Goal: Obtain resource: Obtain resource

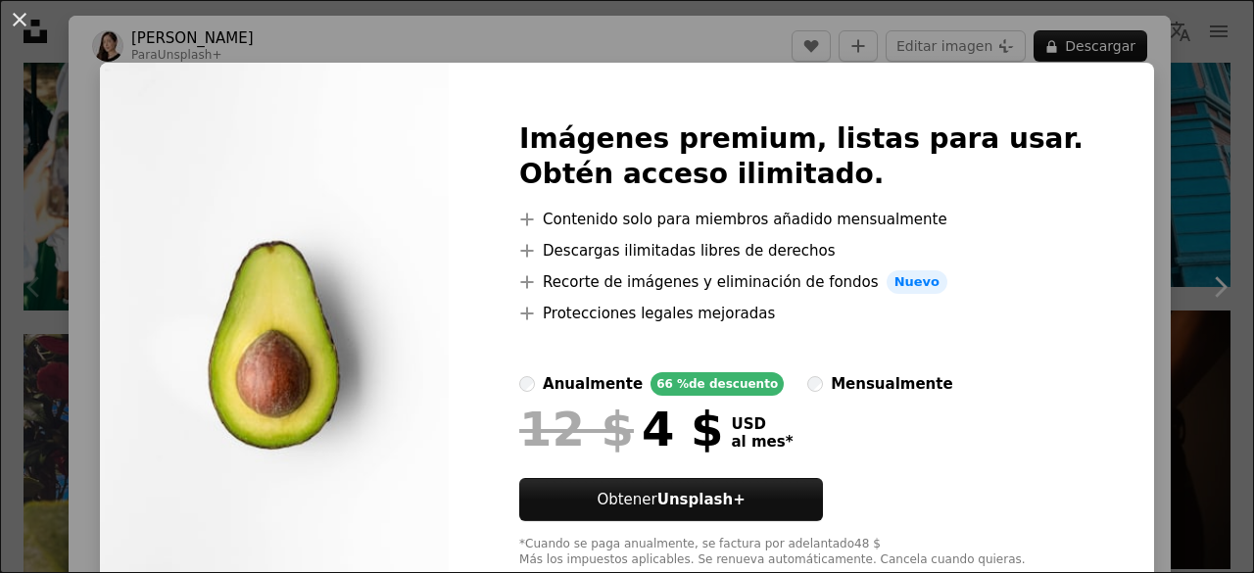
scroll to position [55, 0]
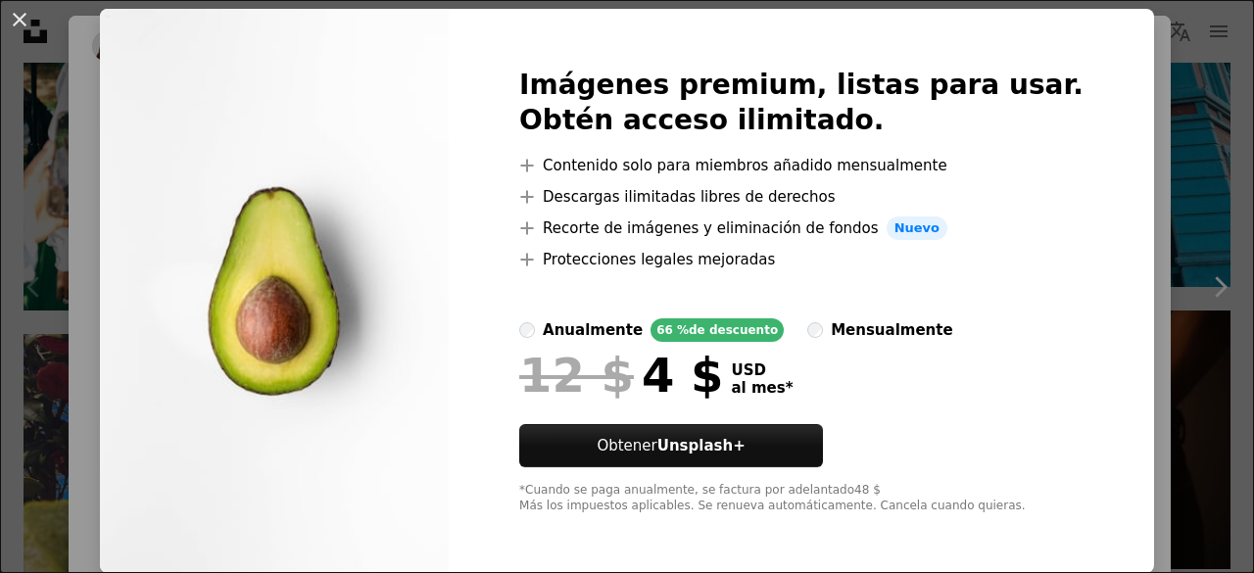
click at [1111, 141] on div "An X shape Imágenes premium, listas para usar. Obtén acceso ilimitado. A plus s…" at bounding box center [627, 286] width 1254 height 573
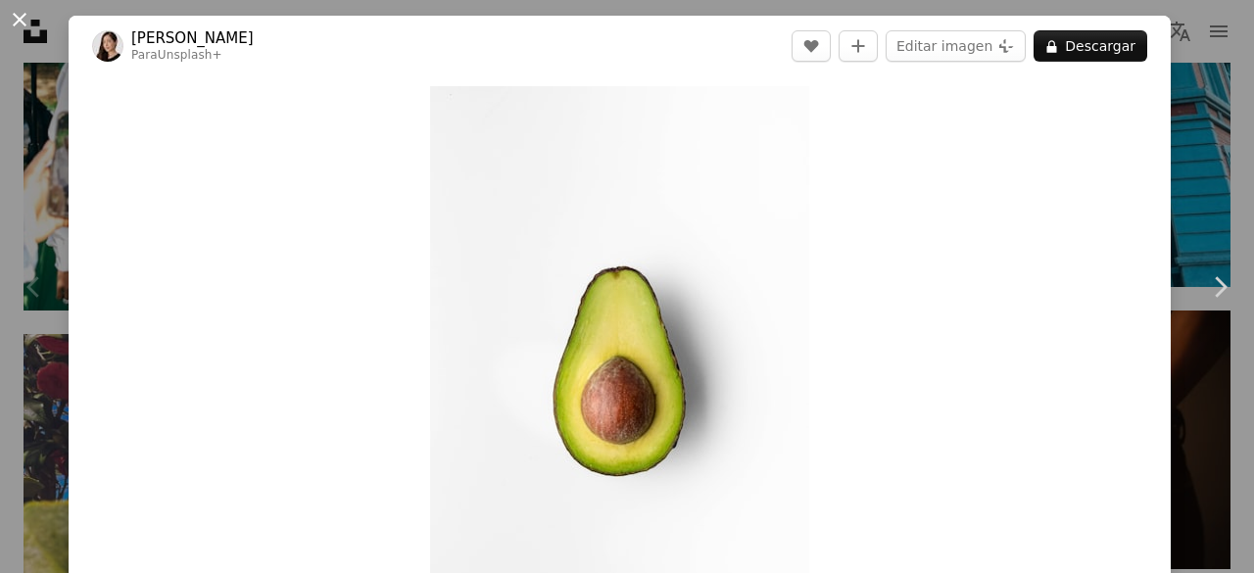
click at [20, 19] on button "An X shape" at bounding box center [20, 20] width 24 height 24
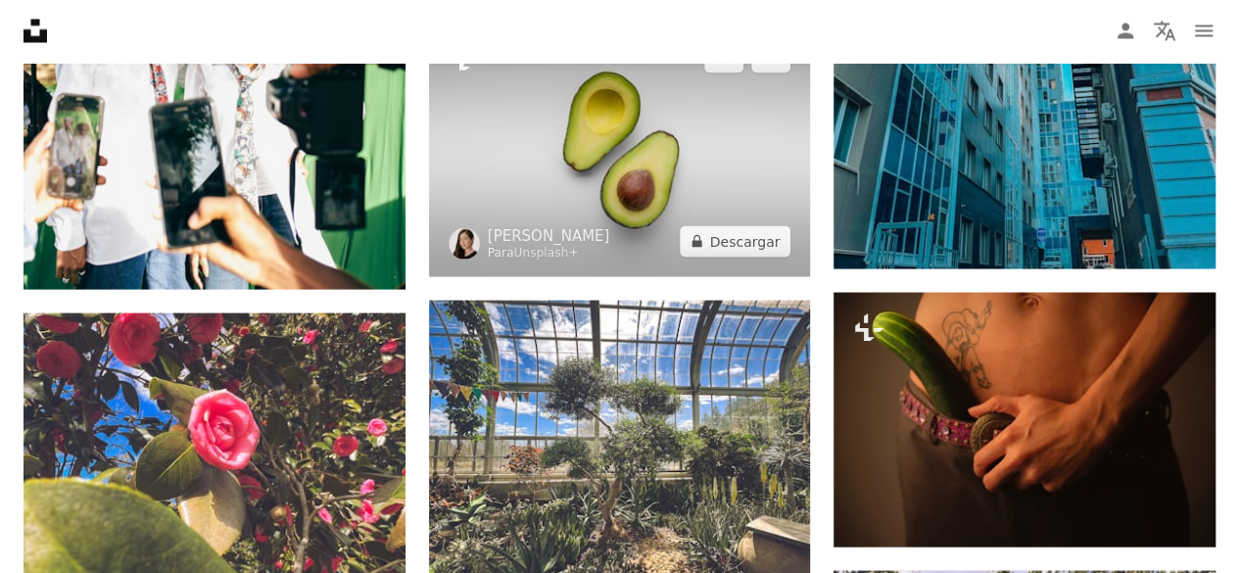
click at [540, 152] on img at bounding box center [620, 150] width 382 height 255
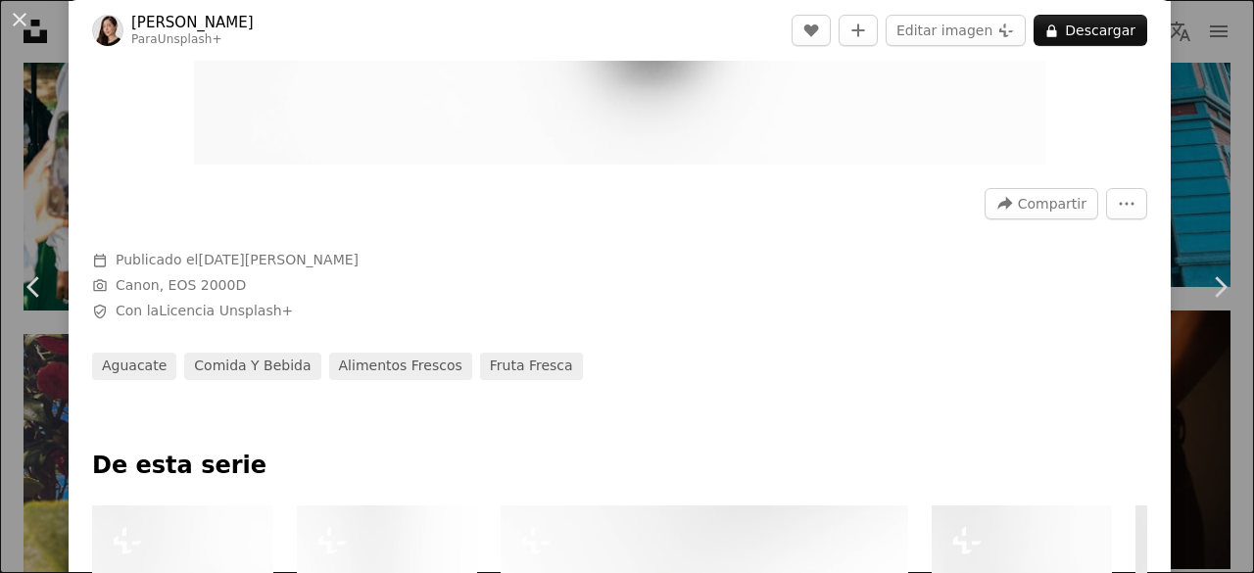
scroll to position [784, 0]
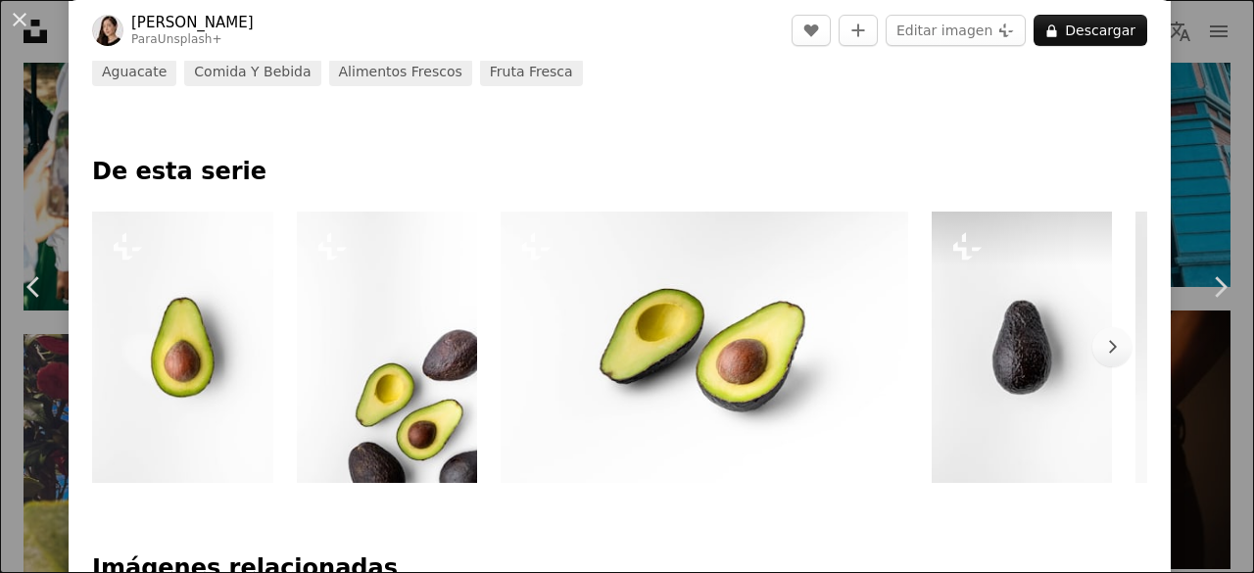
click at [1009, 316] on img at bounding box center [1021, 347] width 181 height 271
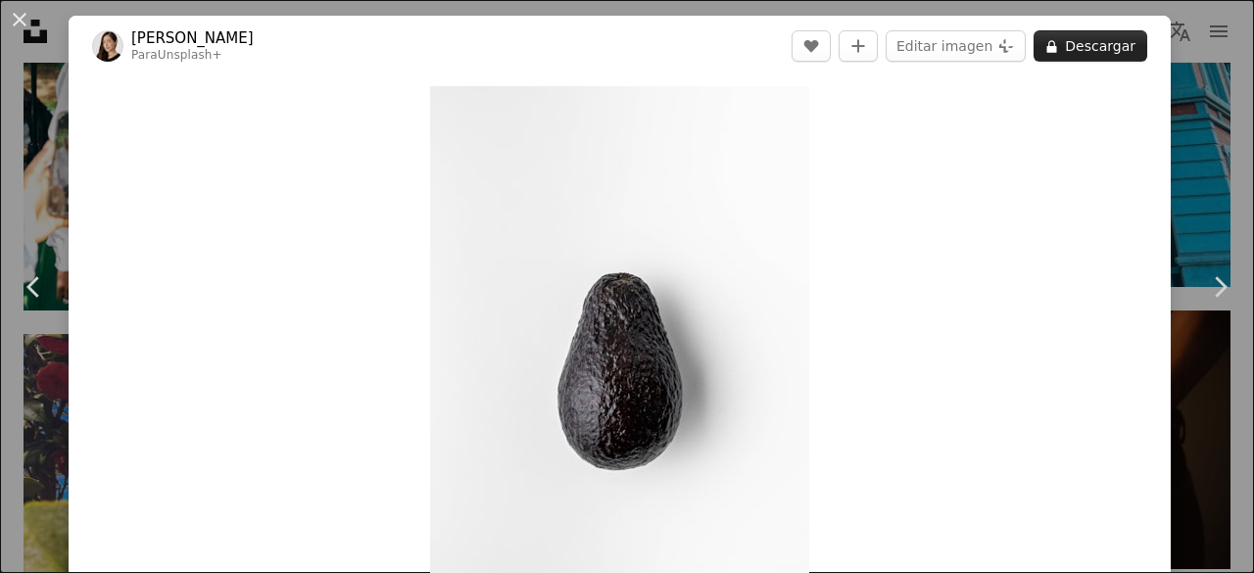
click at [1068, 38] on button "A lock Descargar" at bounding box center [1090, 45] width 114 height 31
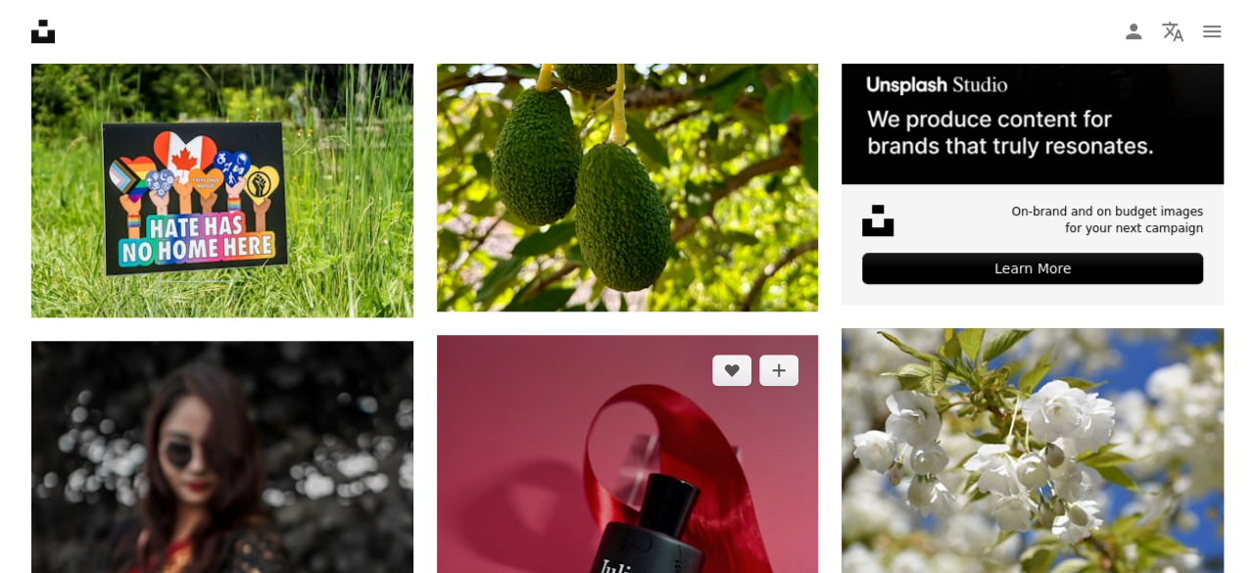
scroll to position [1129, 0]
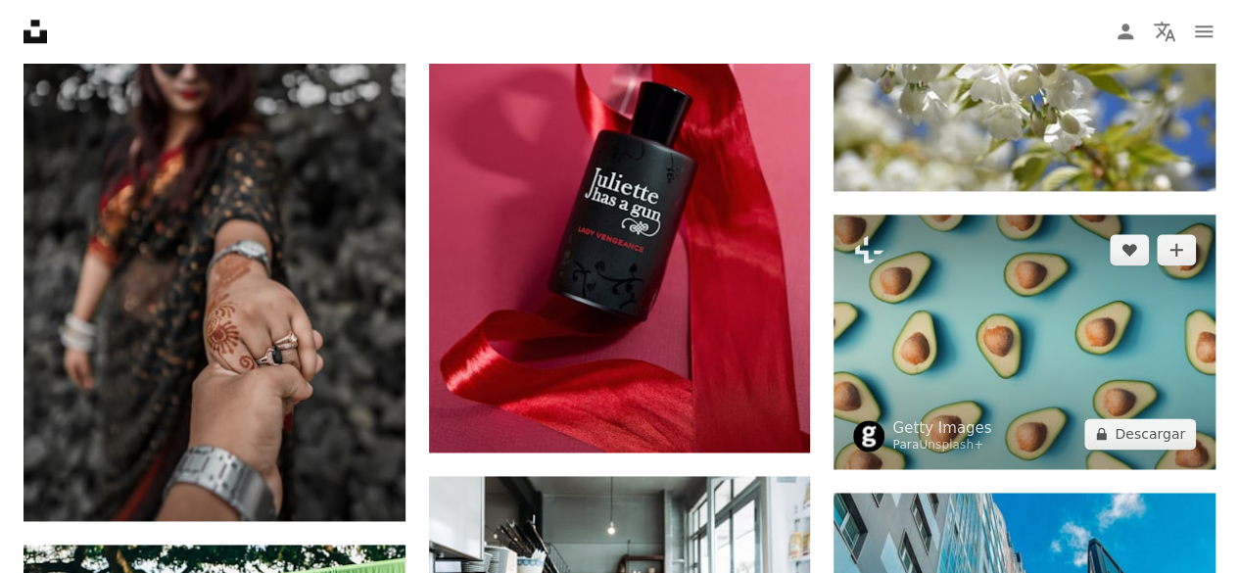
click at [983, 310] on img at bounding box center [1024, 341] width 382 height 255
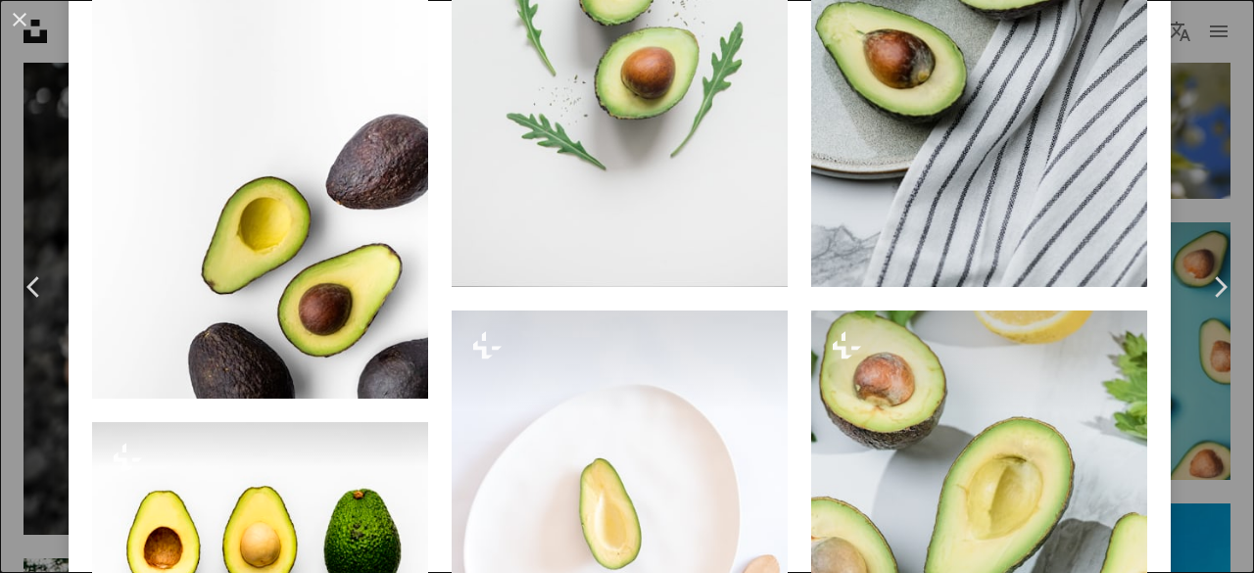
scroll to position [1763, 0]
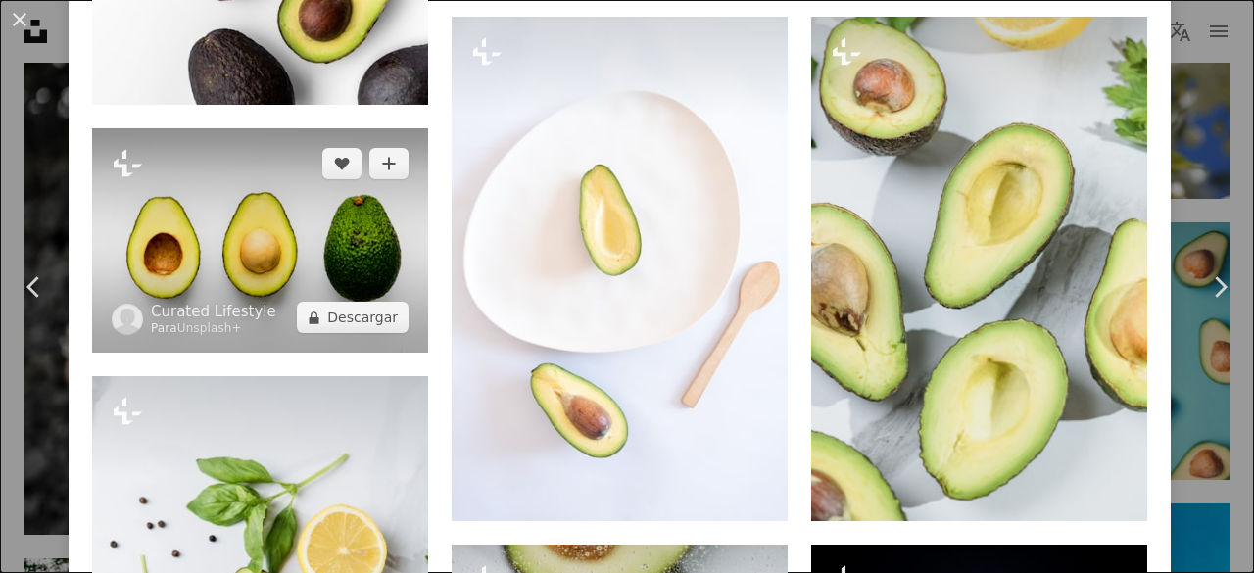
click at [352, 213] on img at bounding box center [260, 240] width 336 height 224
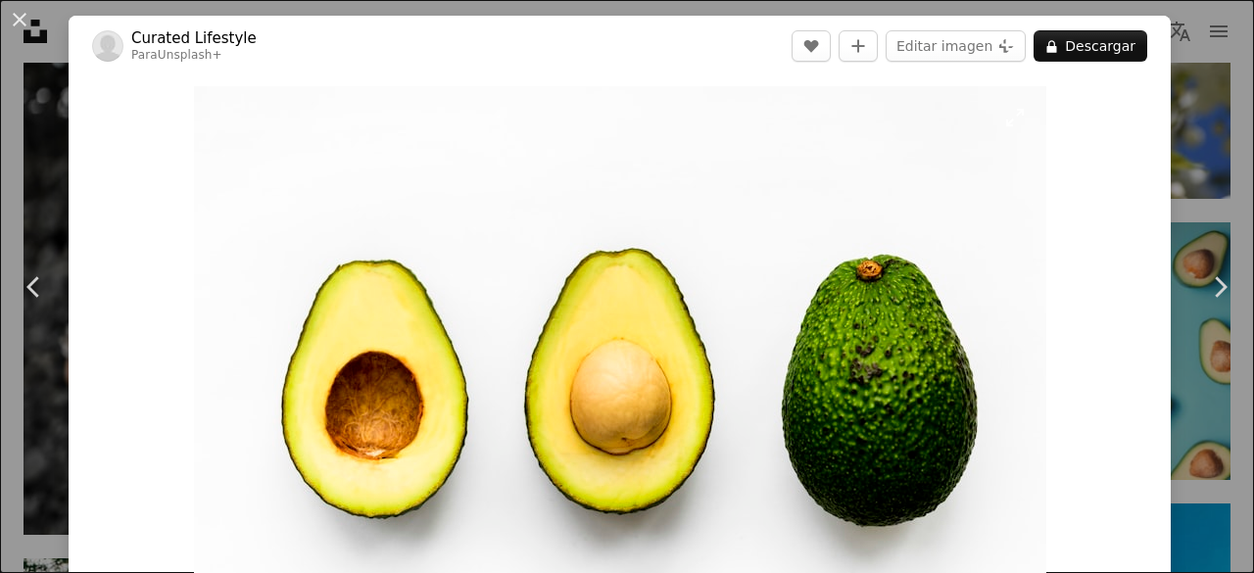
scroll to position [392, 0]
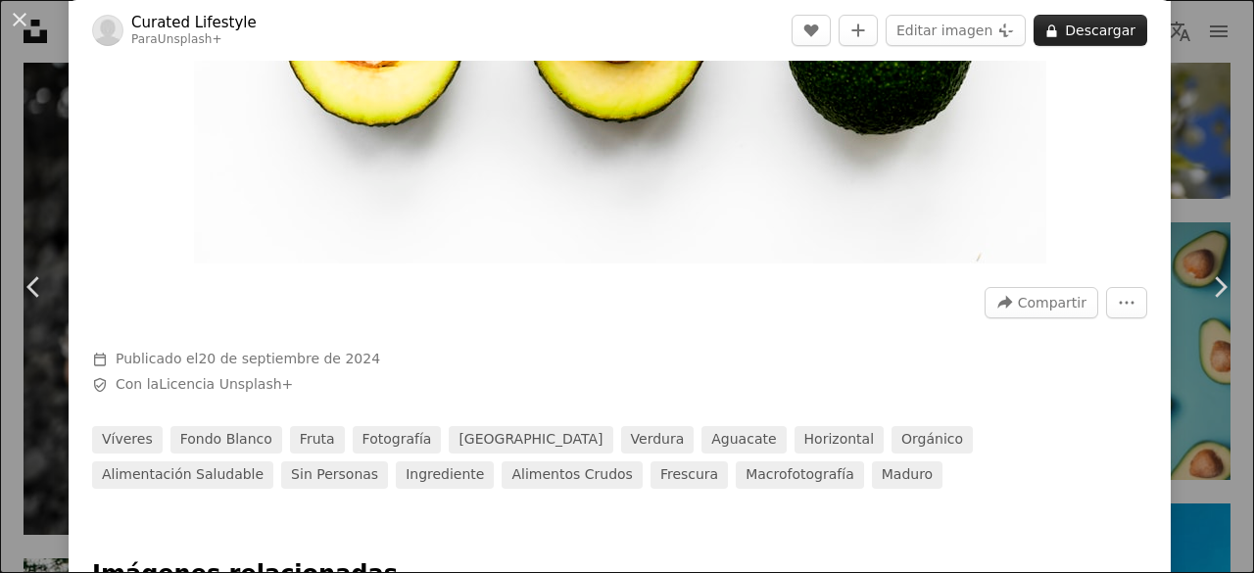
click at [1095, 38] on button "A lock Descargar" at bounding box center [1090, 30] width 114 height 31
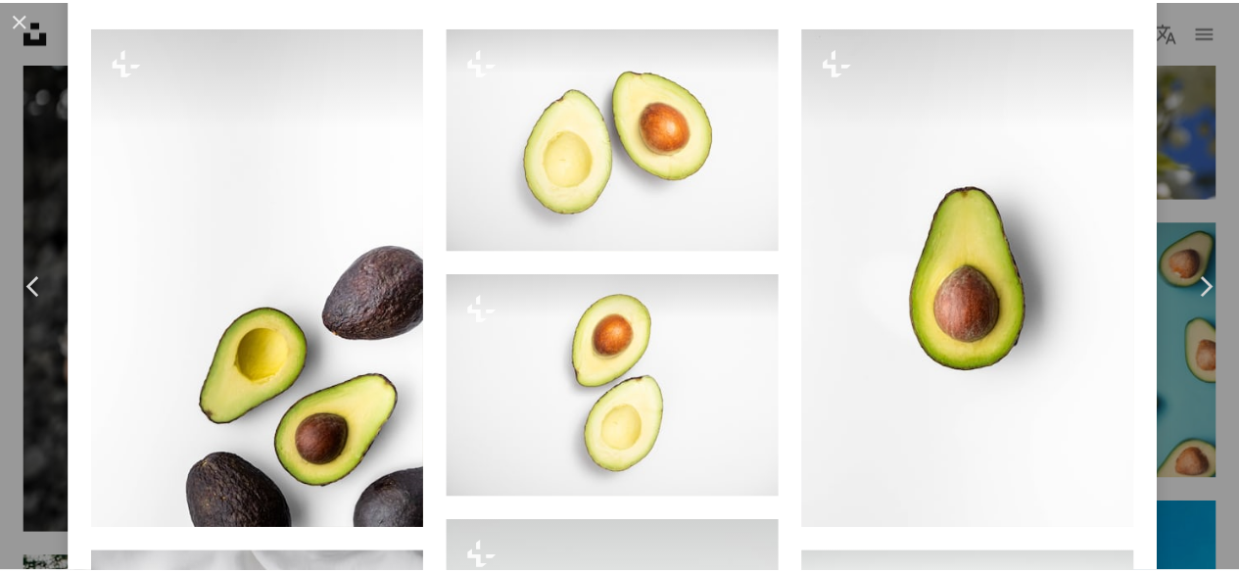
scroll to position [1469, 0]
